Goal: Find specific page/section: Find specific page/section

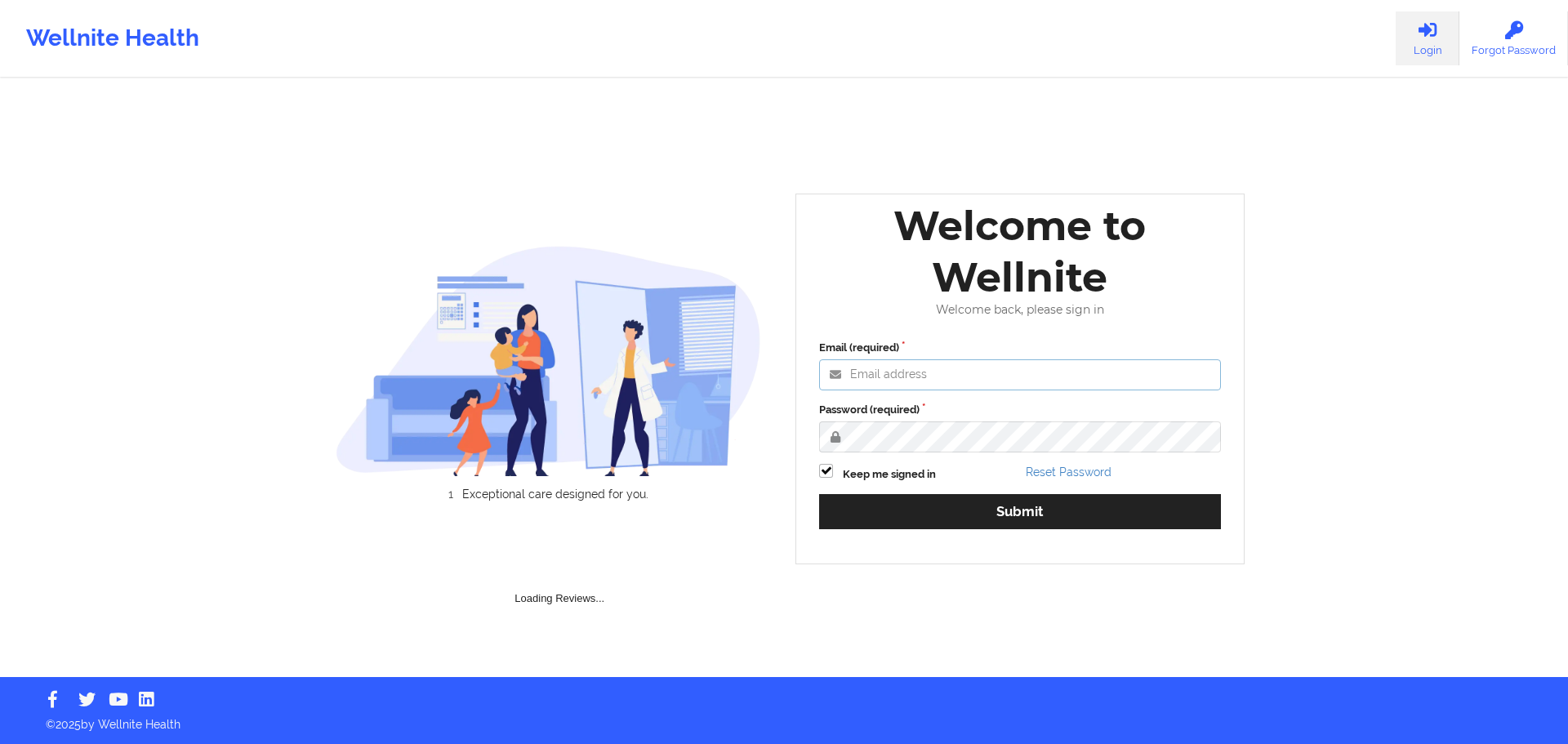
type input "[EMAIL_ADDRESS][DOMAIN_NAME]"
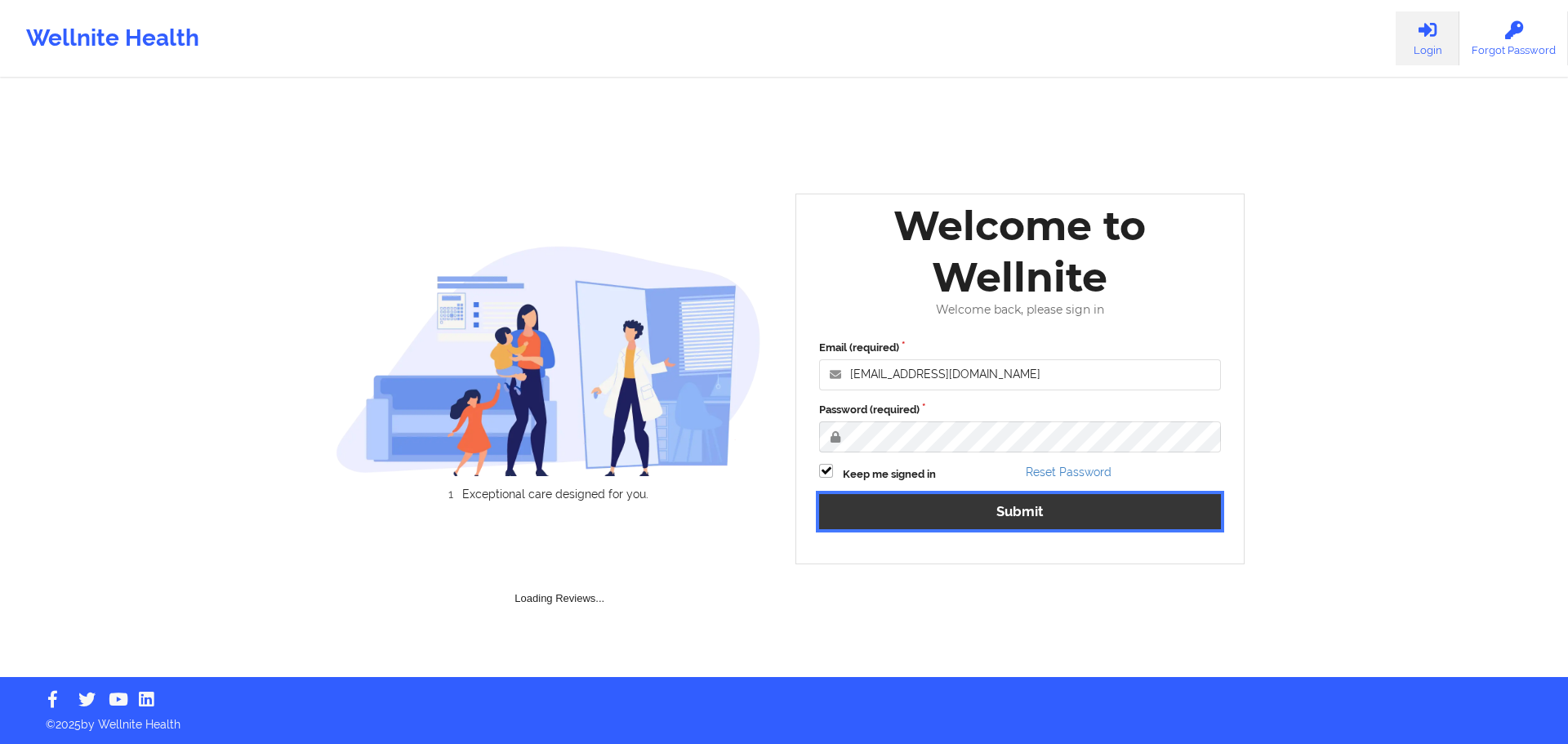
click at [1059, 523] on button "Submit" at bounding box center [1020, 512] width 402 height 35
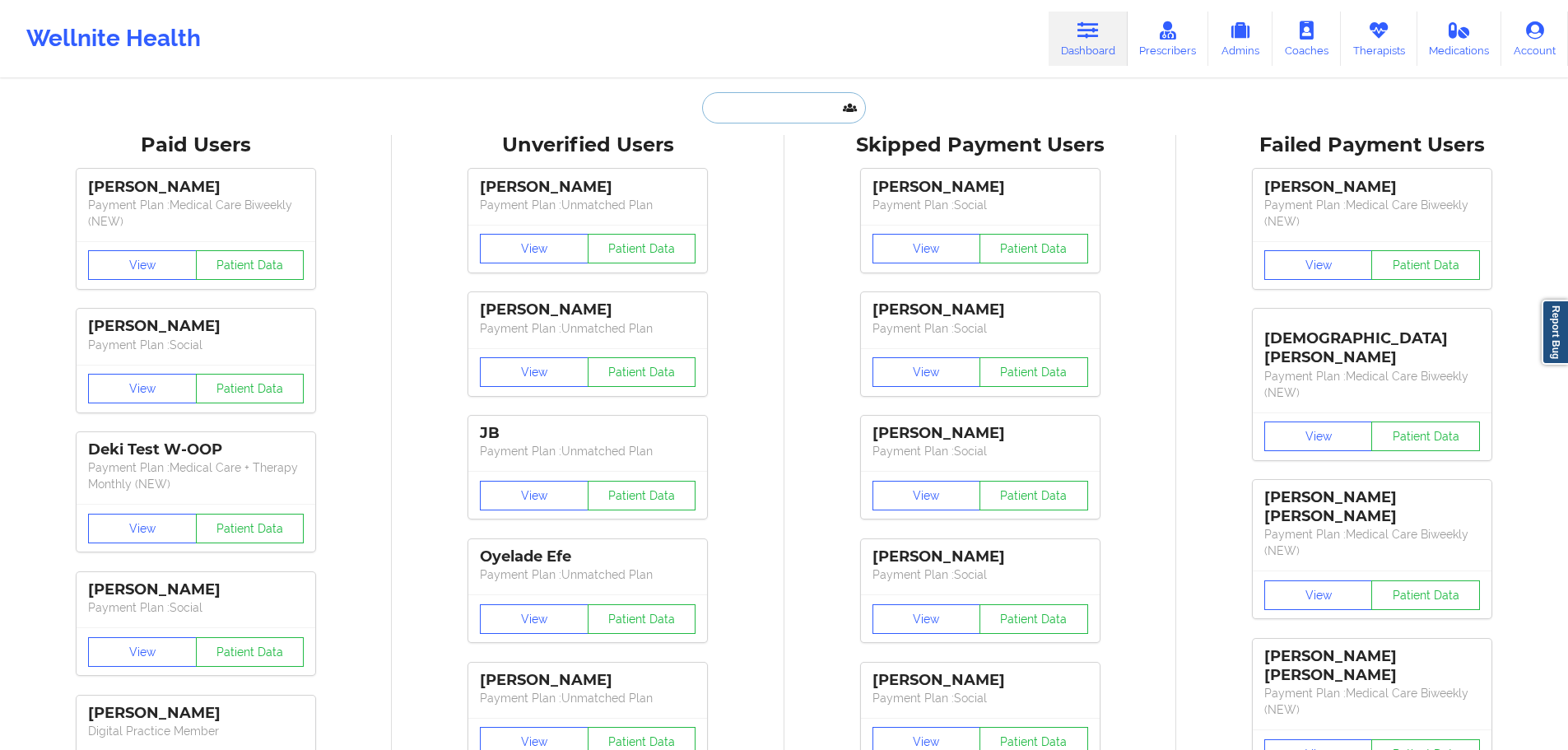
click at [727, 107] on input "text" at bounding box center [783, 108] width 163 height 31
paste input "[EMAIL_ADDRESS][DOMAIN_NAME]"
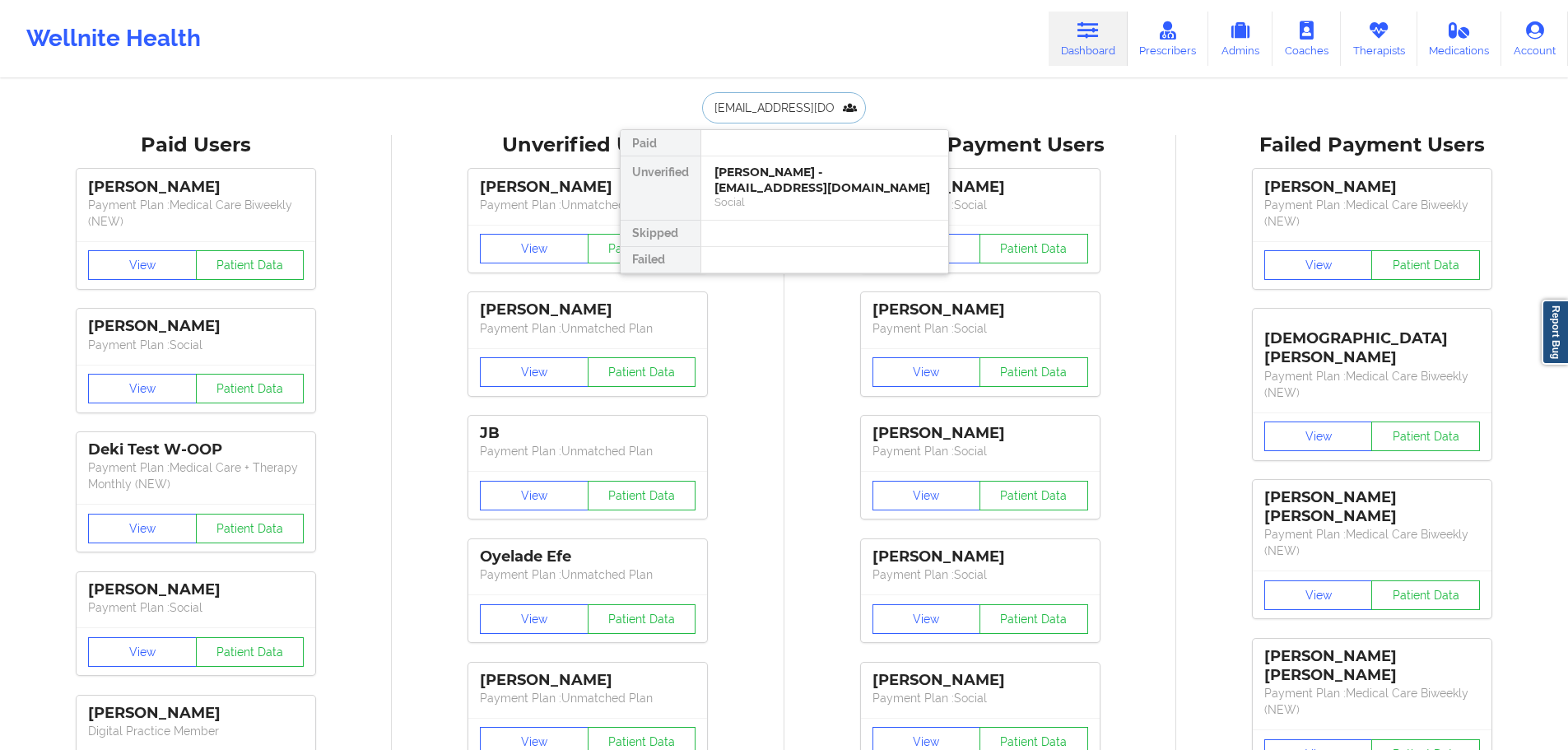
click at [758, 113] on input "[EMAIL_ADDRESS][DOMAIN_NAME]" at bounding box center [783, 108] width 163 height 31
paste input "[PERSON_NAME].[PERSON_NAME]@me"
type input "[PERSON_NAME][EMAIL_ADDRESS][PERSON_NAME][DOMAIN_NAME]"
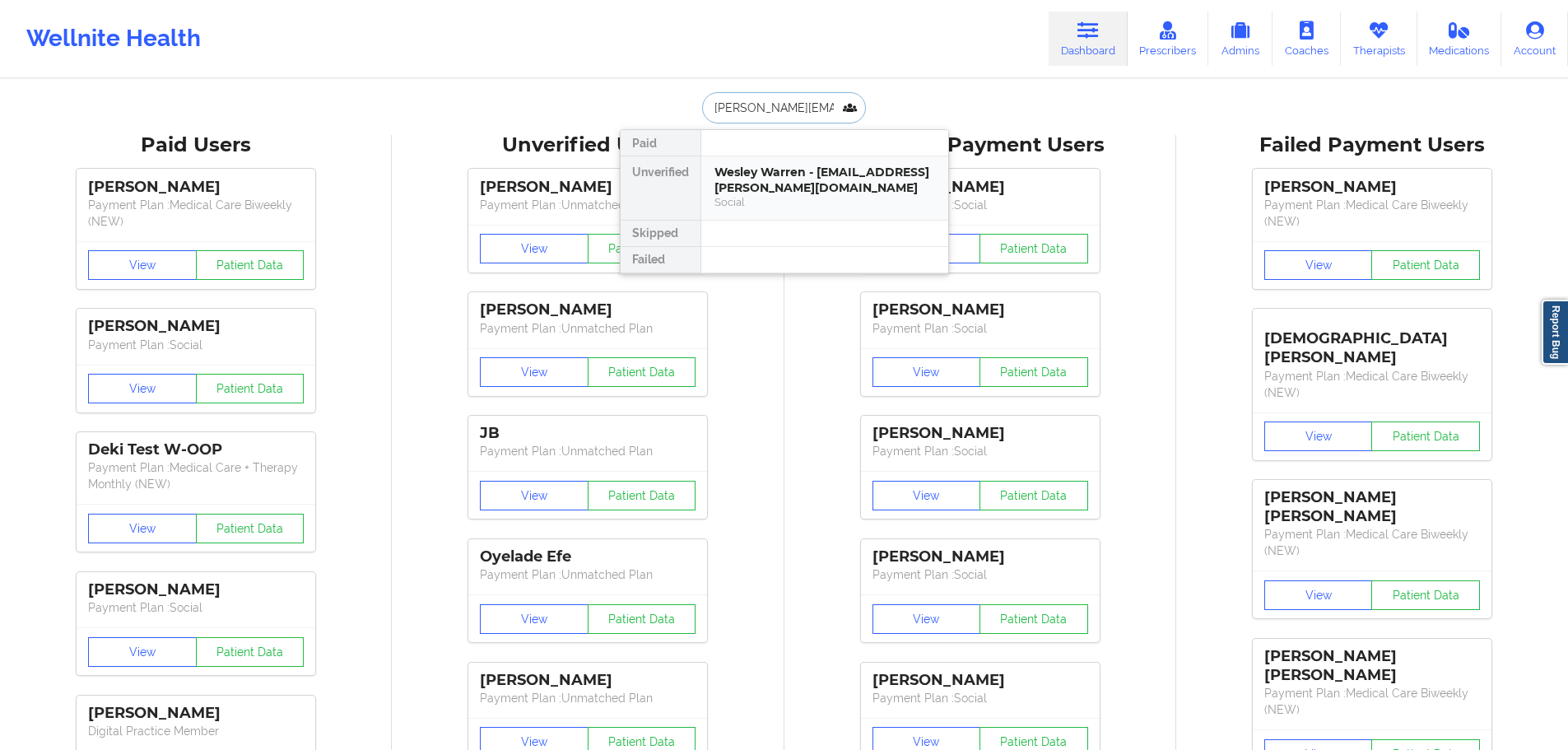
click at [747, 165] on div "Wesley Warren - [EMAIL_ADDRESS][PERSON_NAME][DOMAIN_NAME]" at bounding box center [825, 180] width 221 height 30
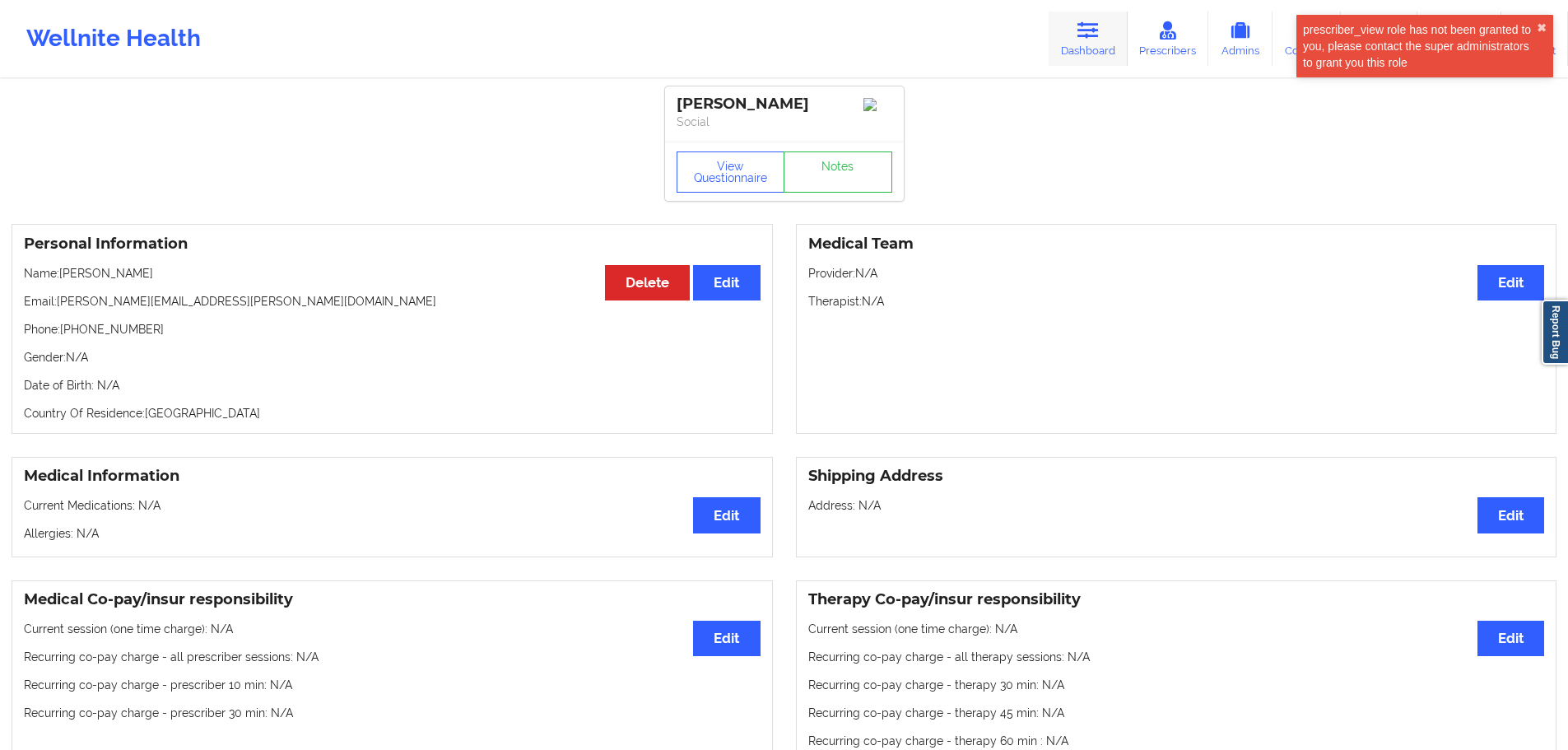
click at [1074, 40] on link "Dashboard" at bounding box center [1088, 38] width 79 height 54
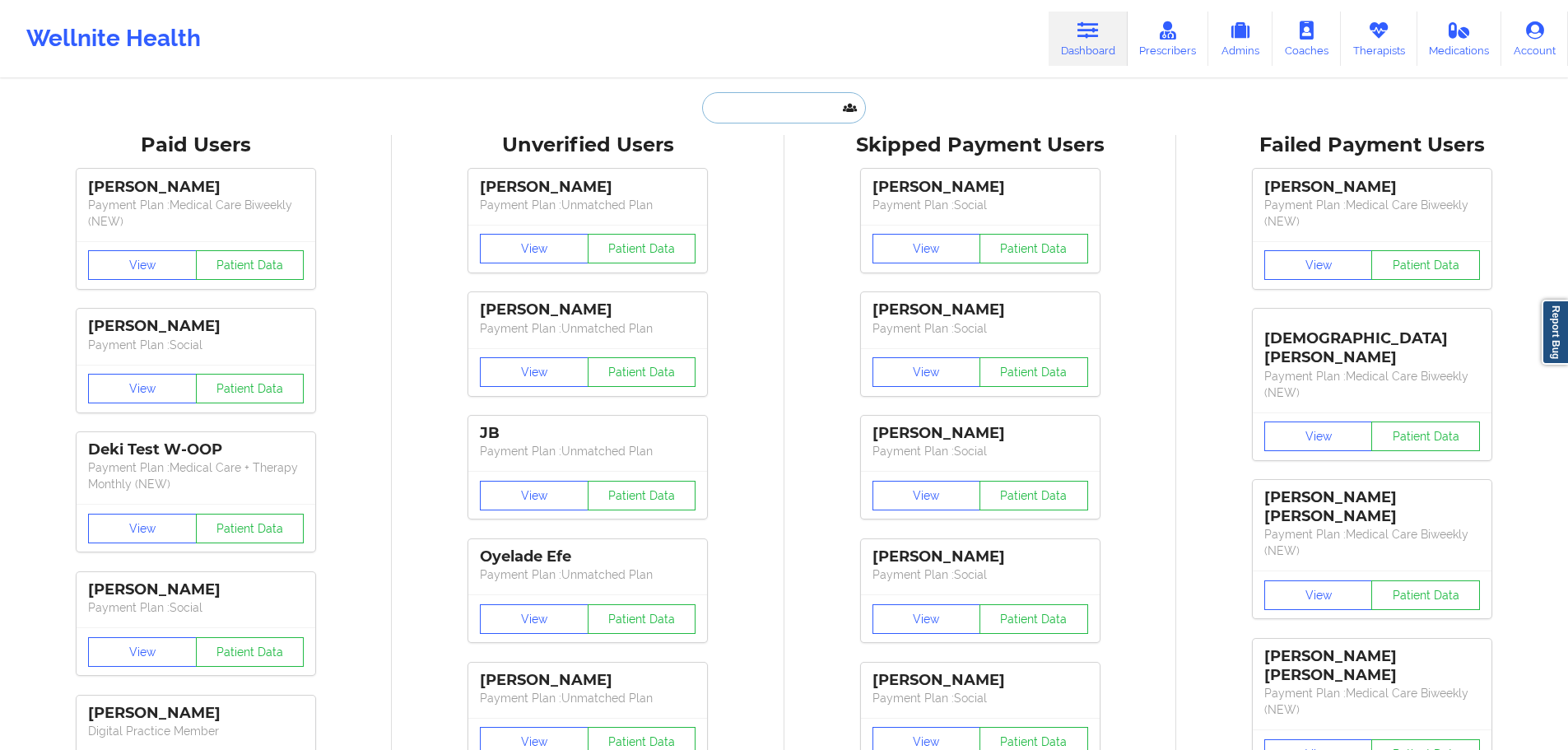
click at [827, 107] on input "text" at bounding box center [783, 108] width 163 height 31
paste input "[EMAIL_ADDRESS][DOMAIN_NAME]"
type input "[EMAIL_ADDRESS][DOMAIN_NAME]"
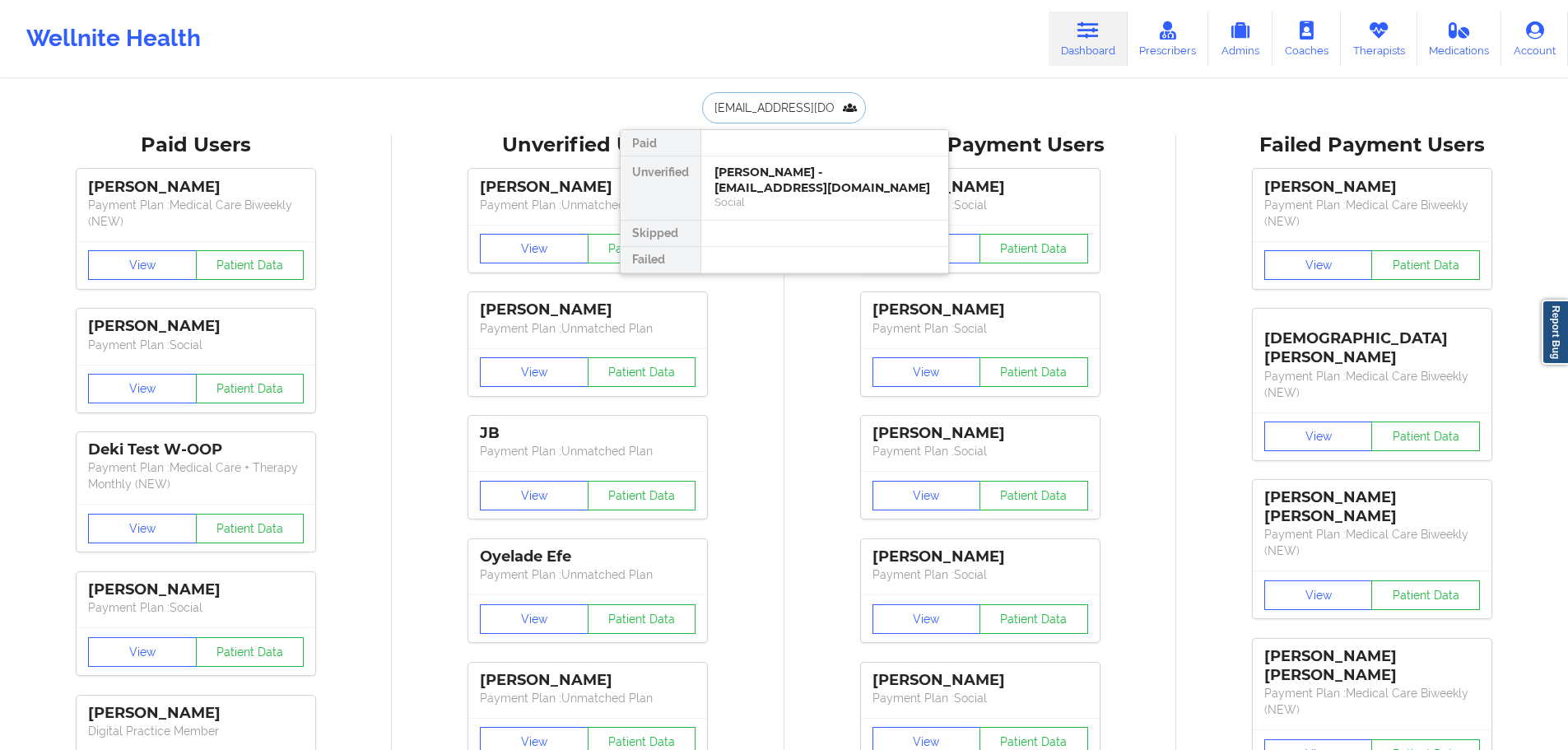
click at [789, 170] on div "[PERSON_NAME] - [EMAIL_ADDRESS][DOMAIN_NAME]" at bounding box center [825, 180] width 221 height 30
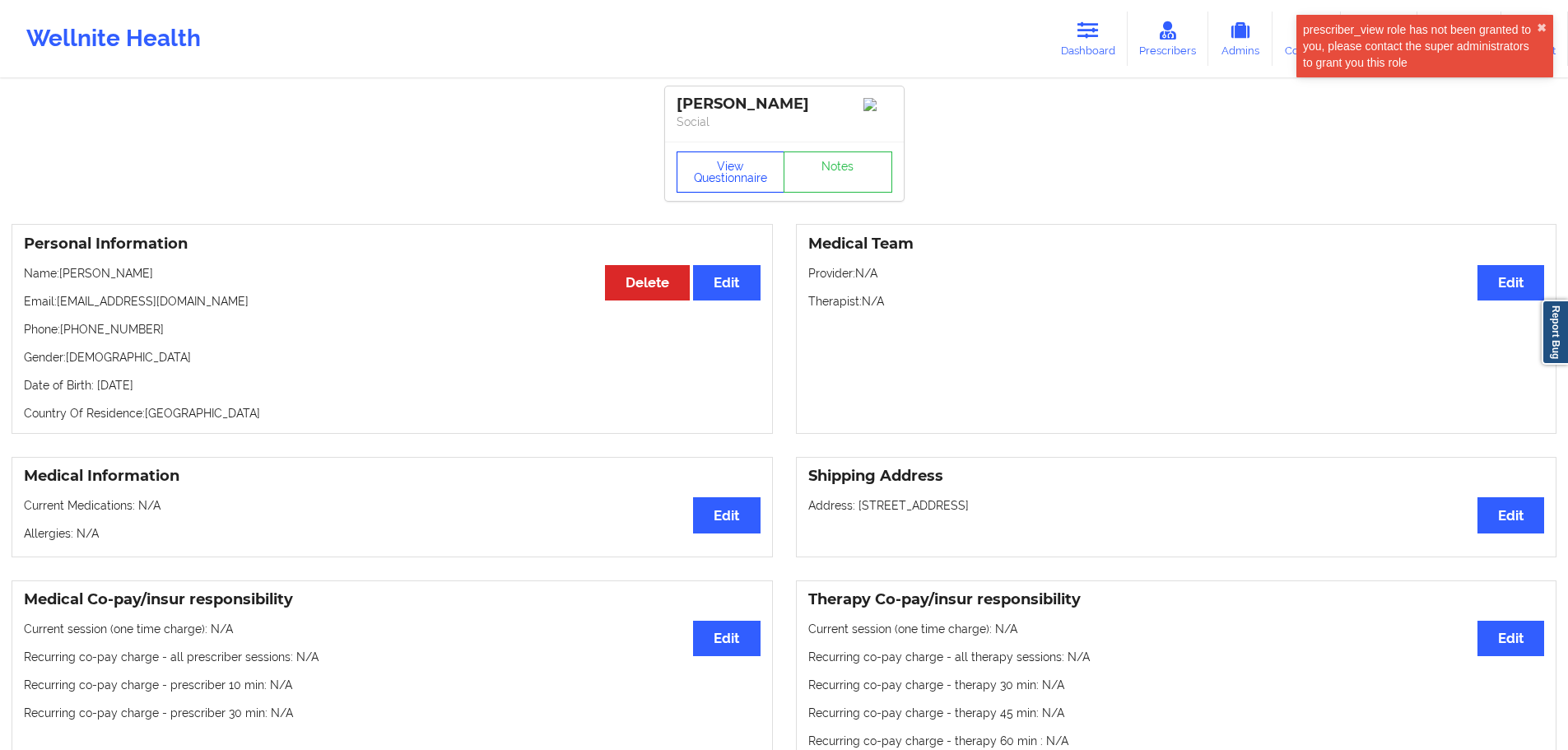
click at [712, 184] on button "View Questionnaire" at bounding box center [731, 172] width 109 height 41
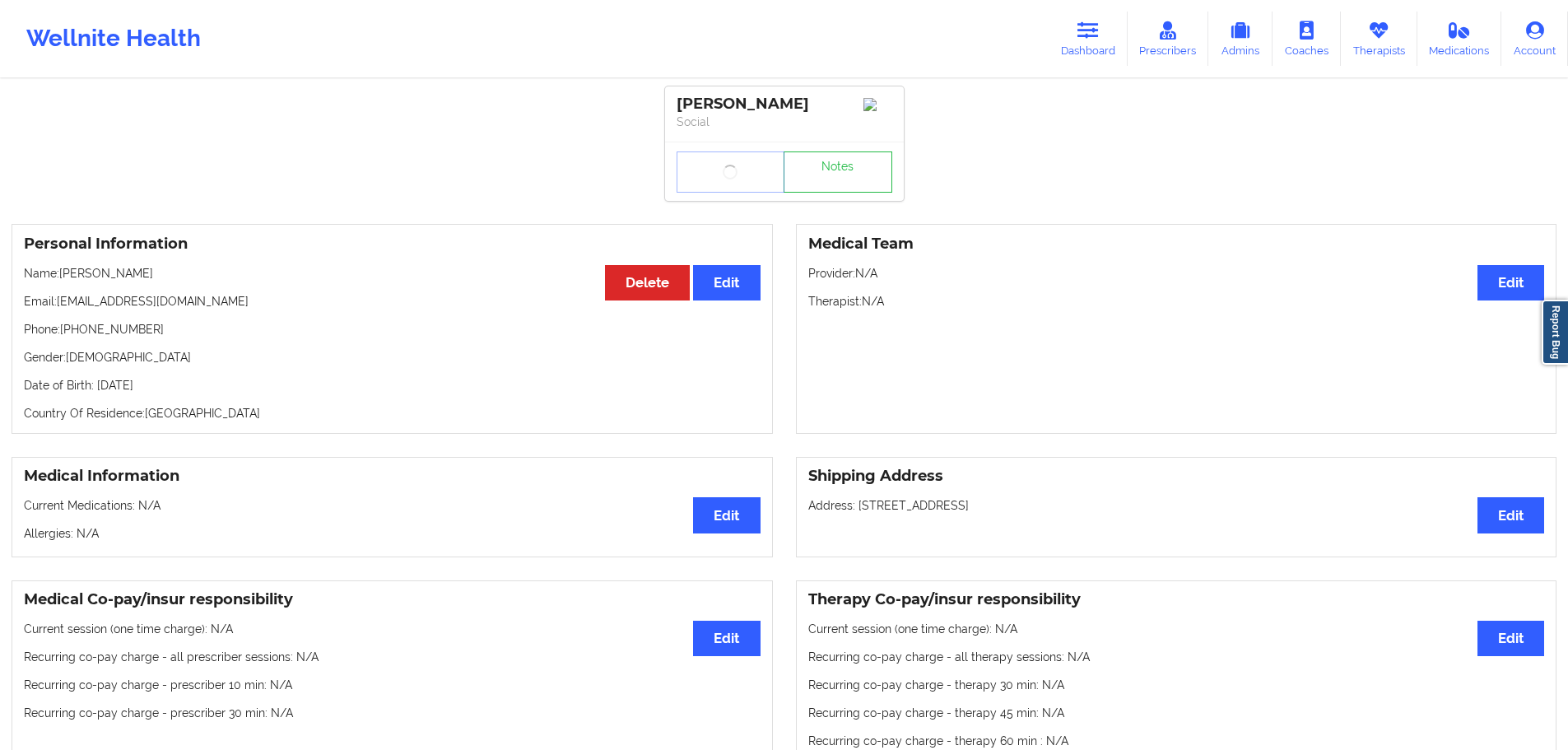
click at [124, 276] on p "Name: [PERSON_NAME]" at bounding box center [392, 273] width 737 height 17
copy p "[PERSON_NAME]"
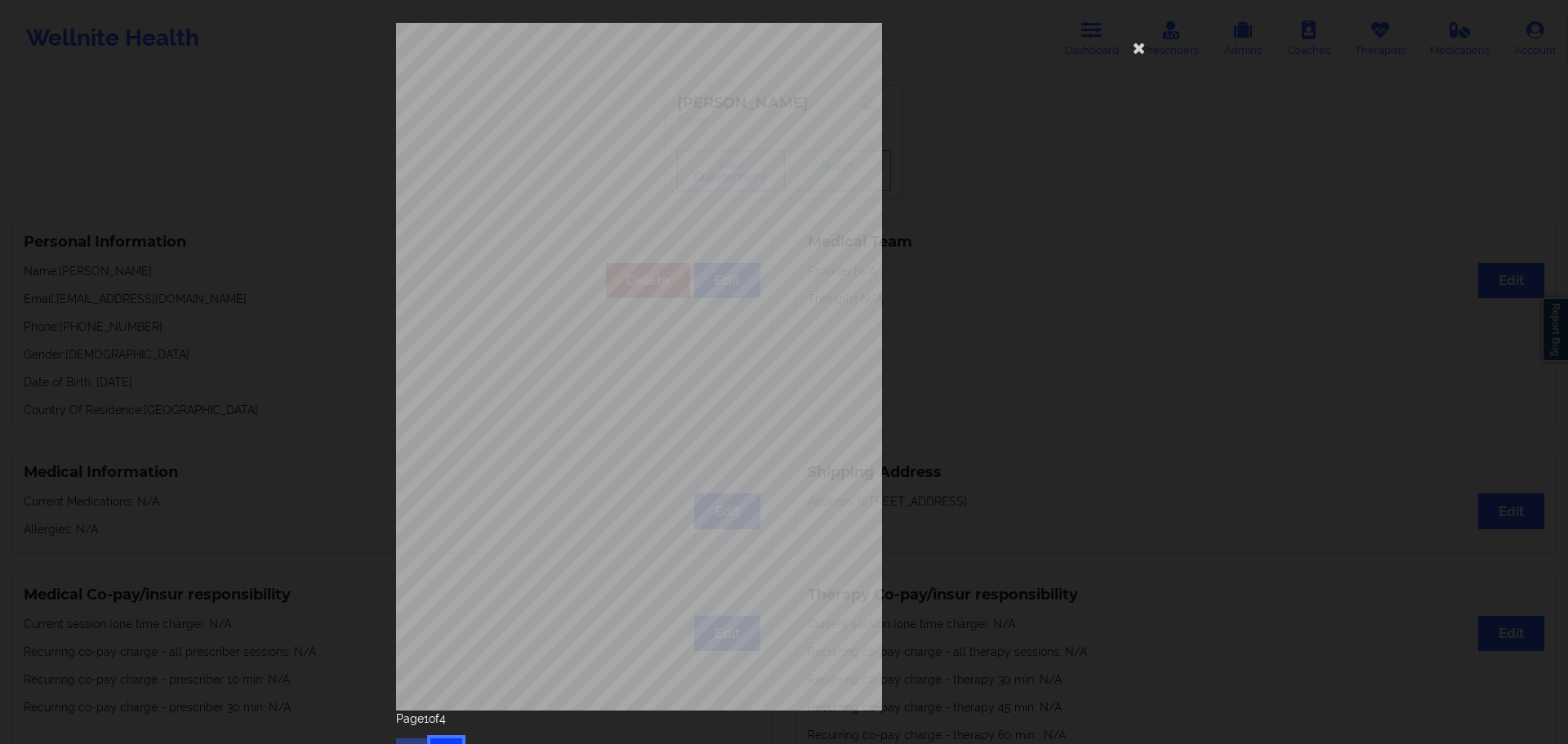
click at [436, 740] on button "button" at bounding box center [447, 752] width 32 height 29
click at [438, 740] on button "button" at bounding box center [447, 752] width 32 height 29
click at [439, 740] on button "button" at bounding box center [447, 752] width 32 height 29
click at [398, 742] on button "button" at bounding box center [412, 752] width 32 height 29
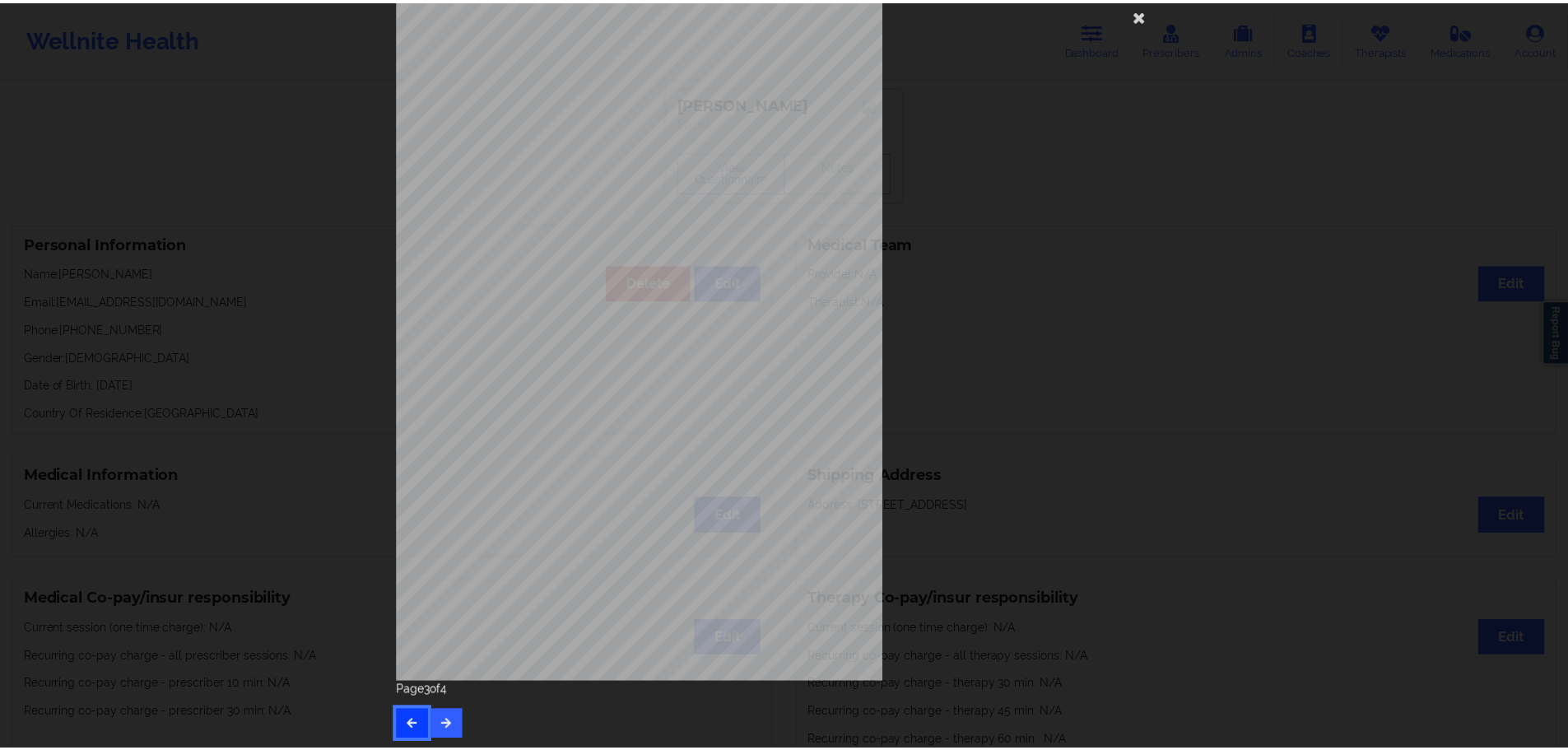
scroll to position [36, 0]
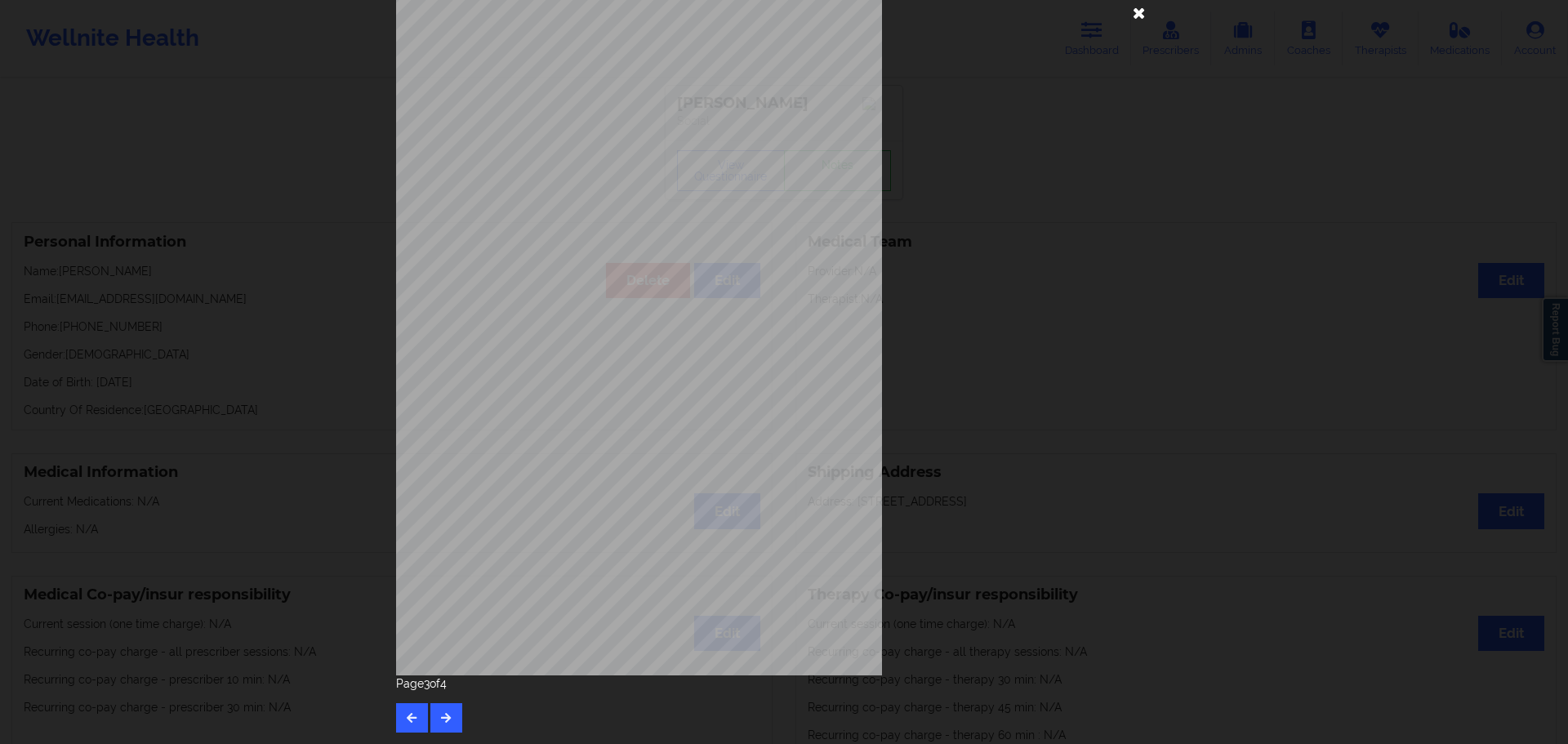
click at [1134, 18] on icon at bounding box center [1140, 12] width 26 height 26
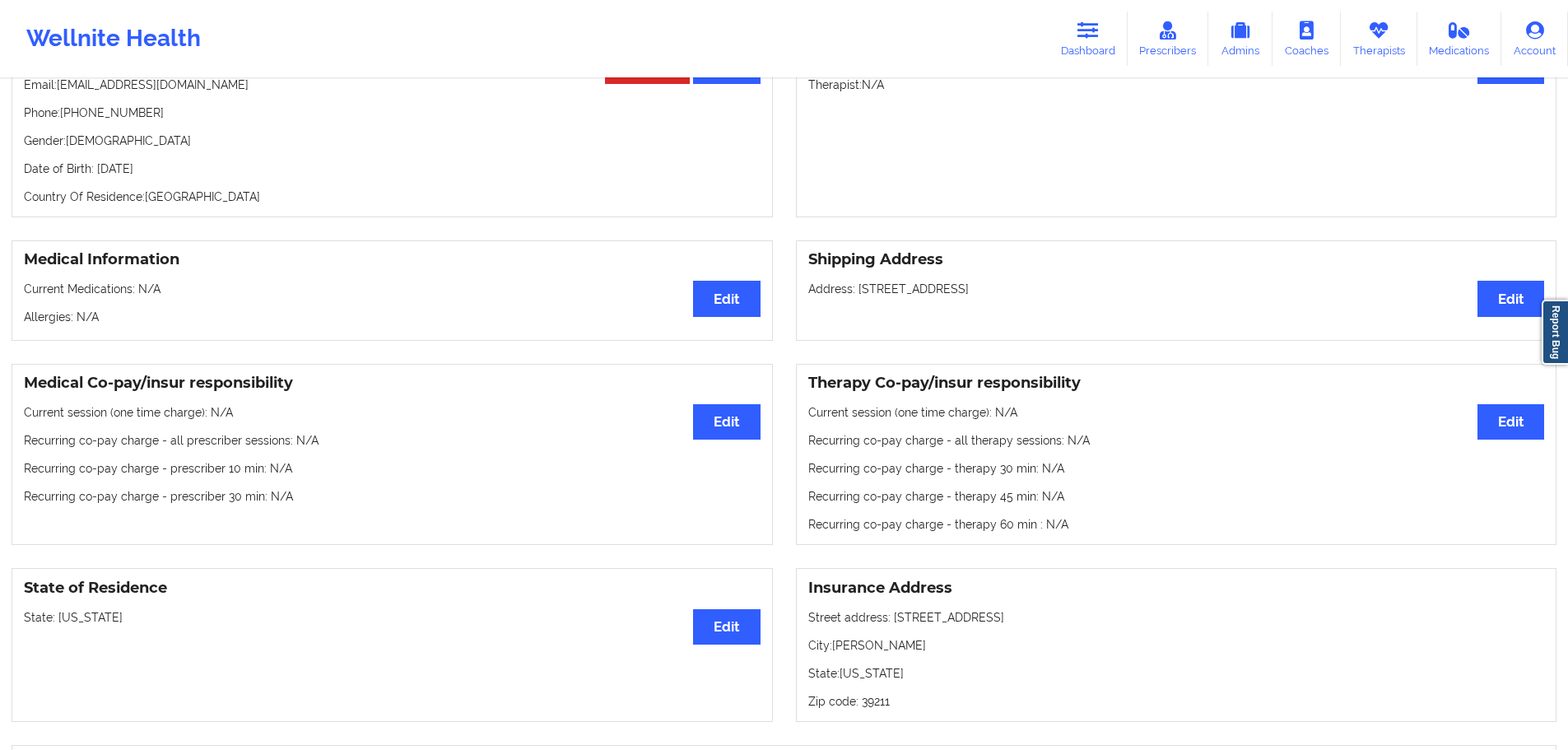
scroll to position [165, 0]
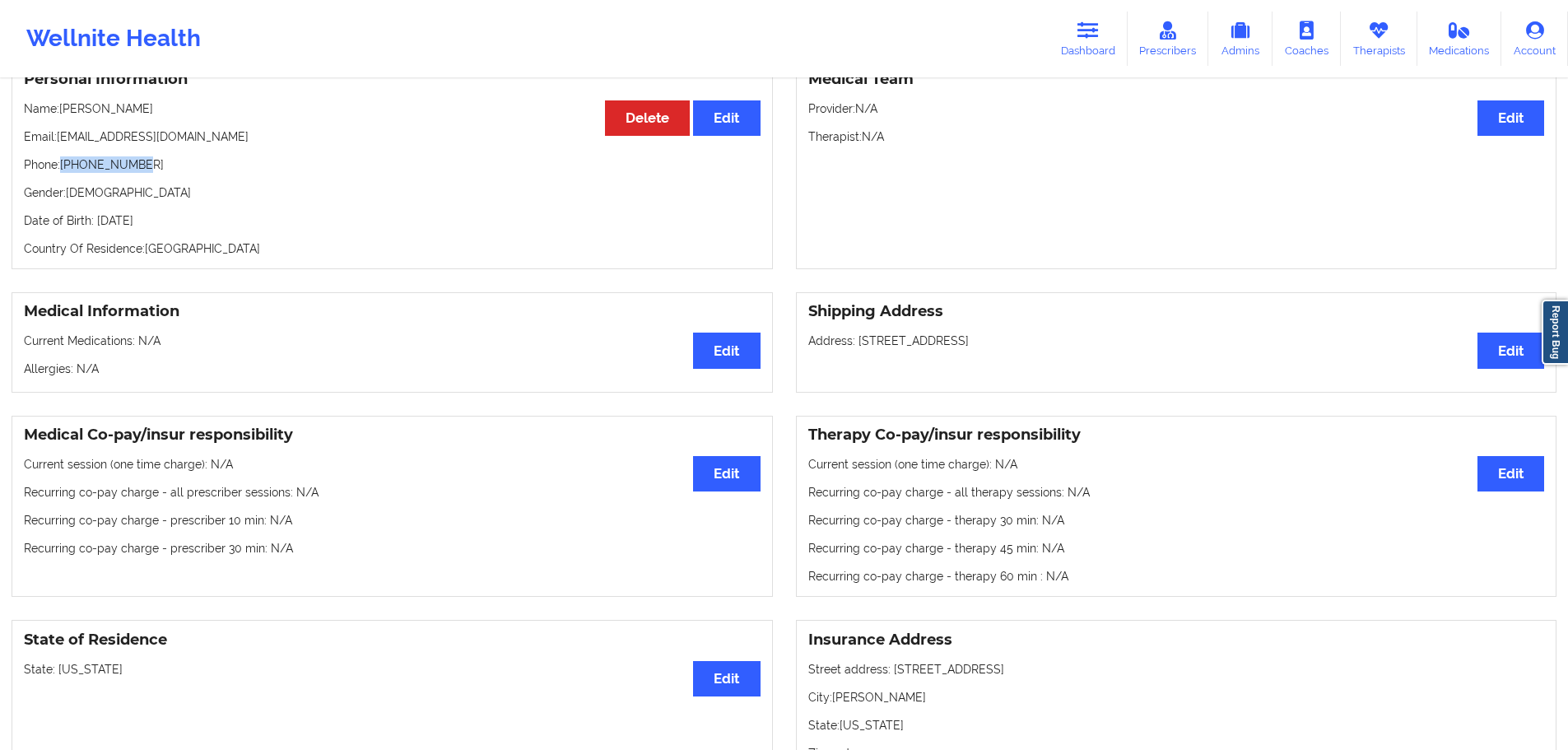
drag, startPoint x: 150, startPoint y: 164, endPoint x: 65, endPoint y: 173, distance: 85.5
click at [65, 173] on p "Phone: [PHONE_NUMBER]" at bounding box center [392, 165] width 737 height 17
copy p "[PHONE_NUMBER]"
click at [159, 225] on p "Date of Birth: [DEMOGRAPHIC_DATA]" at bounding box center [392, 221] width 737 height 17
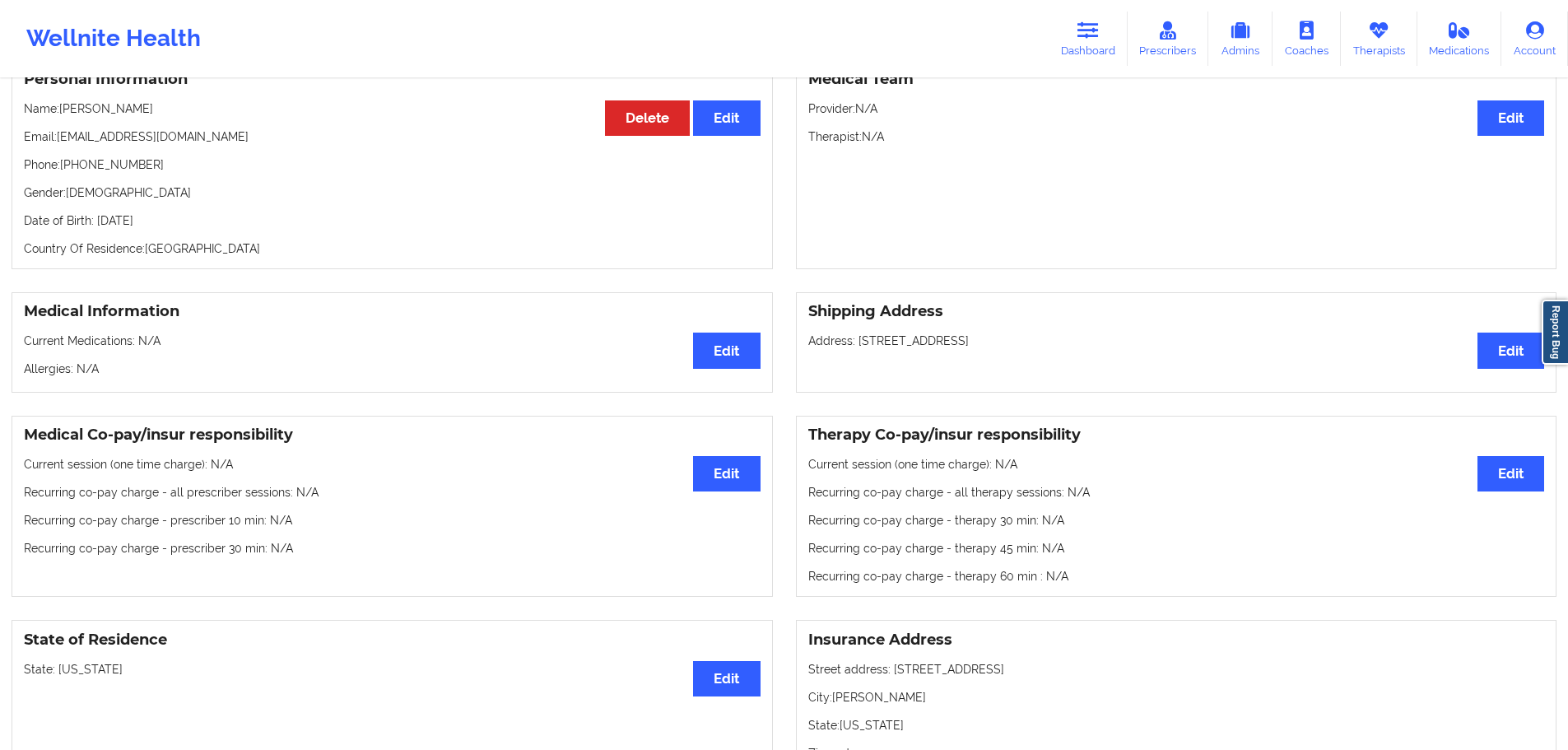
copy p "1990"
drag, startPoint x: 162, startPoint y: 112, endPoint x: 61, endPoint y: 111, distance: 101.0
click at [61, 111] on p "Name: [PERSON_NAME]" at bounding box center [392, 109] width 737 height 17
copy p "[PERSON_NAME]"
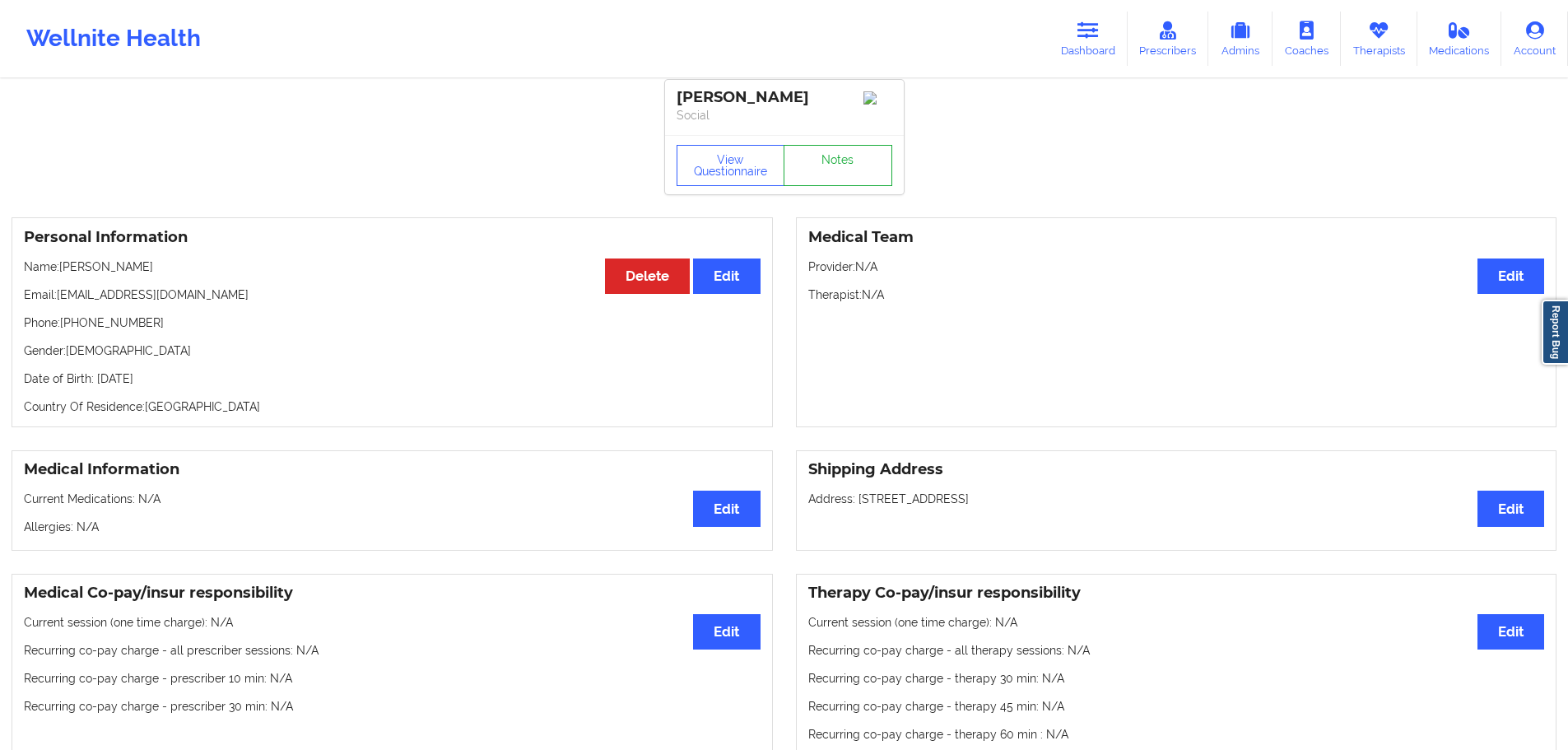
scroll to position [0, 0]
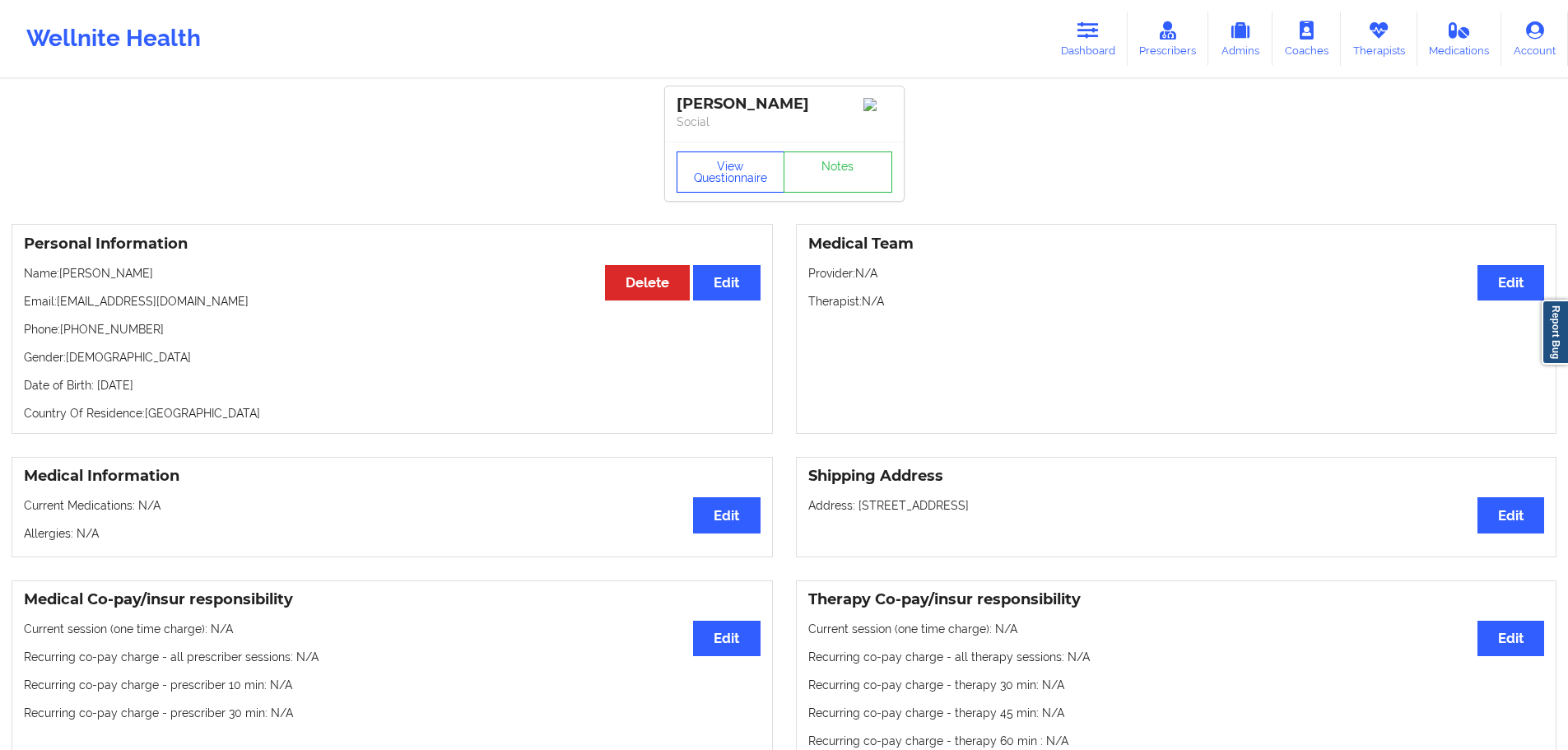
click at [744, 175] on button "View Questionnaire" at bounding box center [731, 172] width 109 height 41
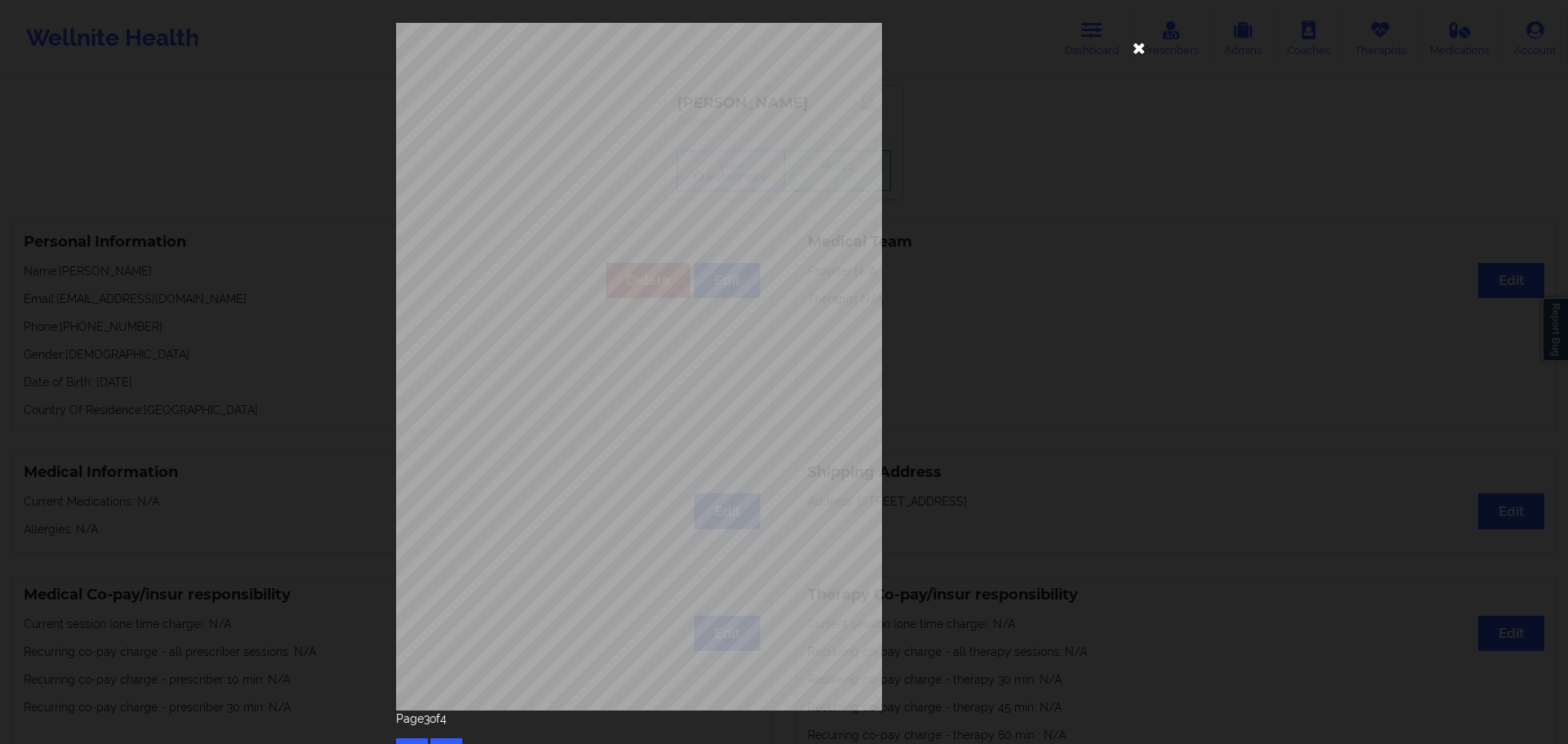
click at [1136, 47] on icon at bounding box center [1140, 48] width 26 height 26
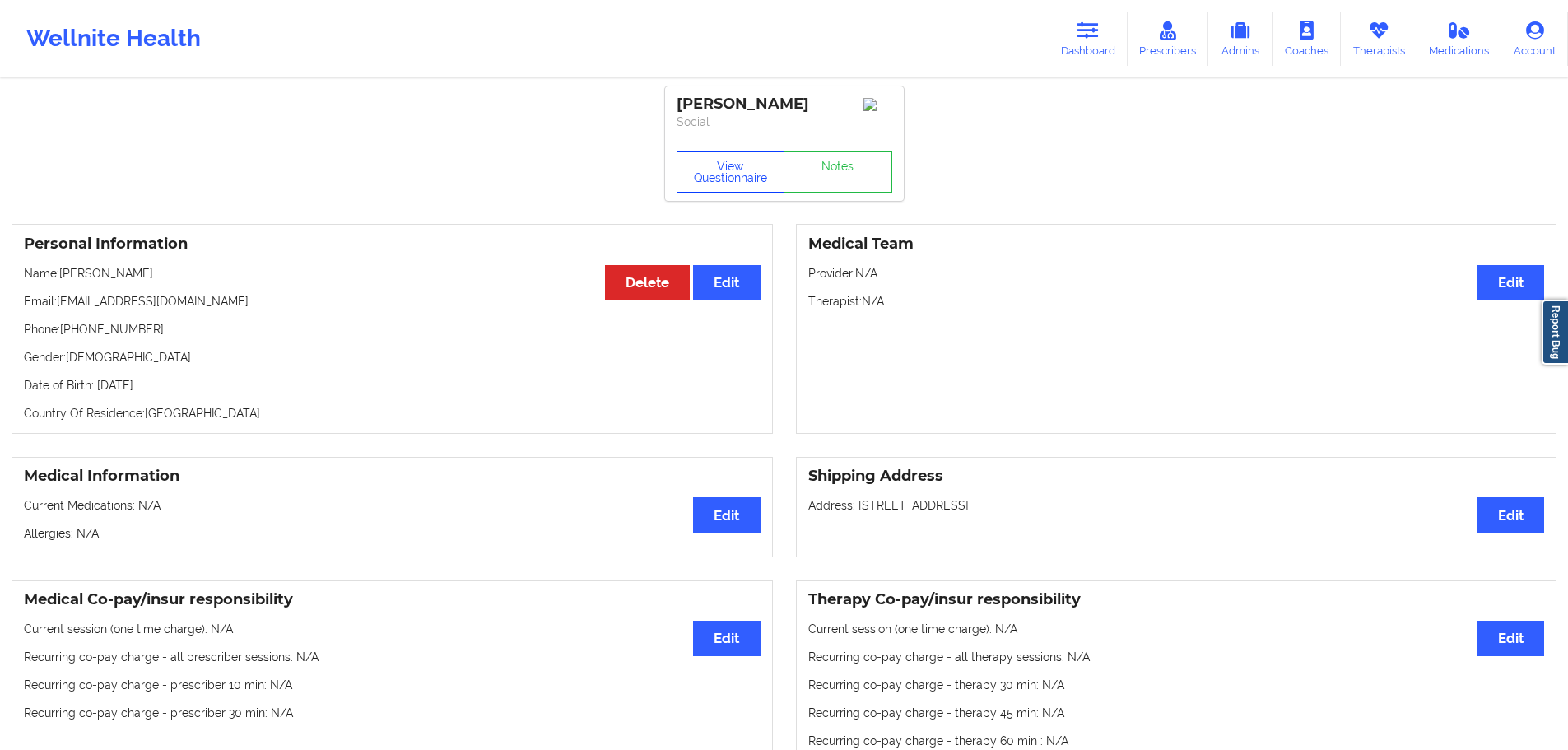
click at [747, 181] on button "View Questionnaire" at bounding box center [731, 172] width 109 height 41
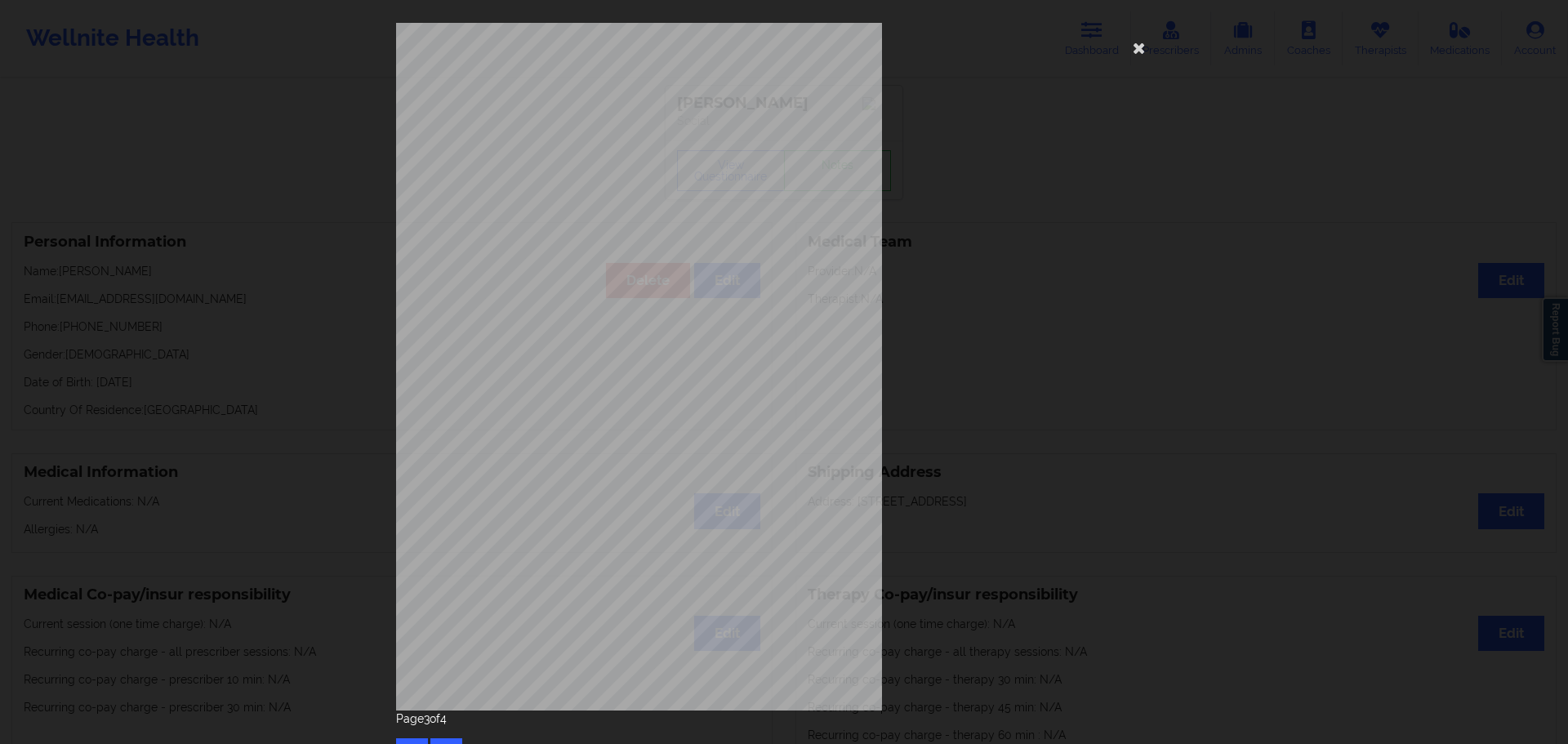
click at [950, 348] on div "Back cover of insurance image Insurance company type details by patient commerc…" at bounding box center [784, 366] width 776 height 688
click at [1143, 58] on icon at bounding box center [1140, 48] width 26 height 26
